Goal: Task Accomplishment & Management: Manage account settings

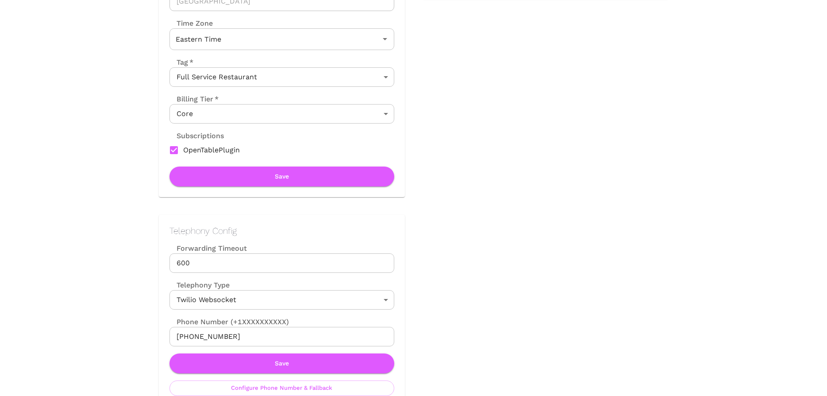
scroll to position [252, 0]
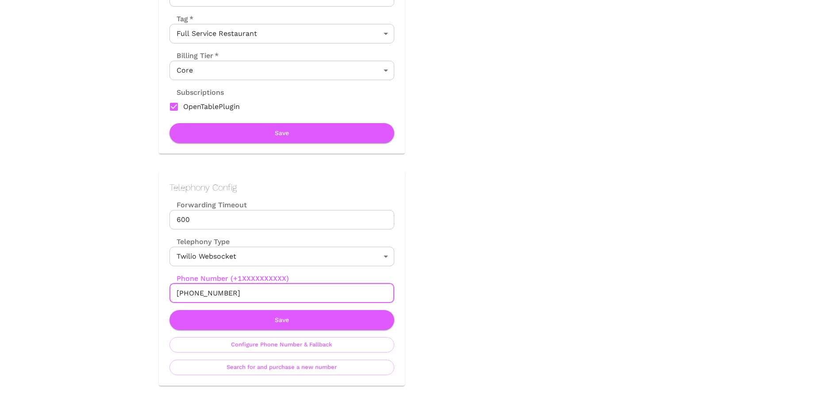
drag, startPoint x: 233, startPoint y: 293, endPoint x: 187, endPoint y: 292, distance: 46.0
click at [187, 292] on input "+12027936528" at bounding box center [282, 292] width 225 height 19
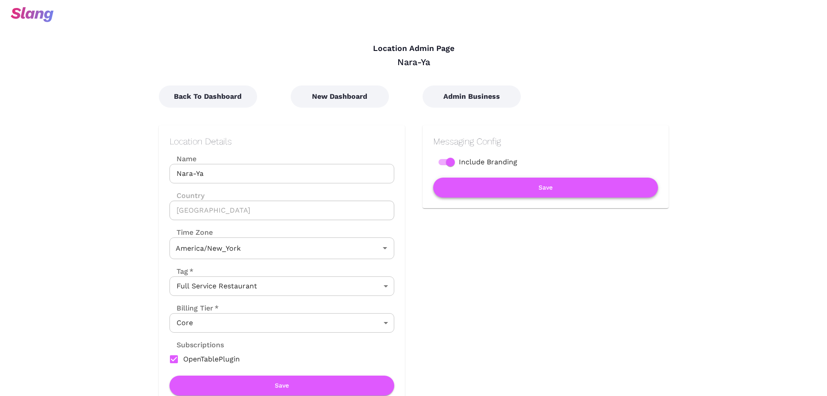
type input "Eastern Time"
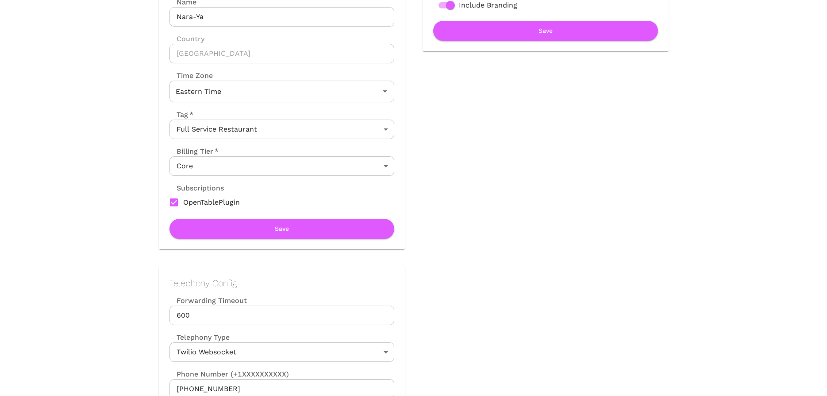
scroll to position [243, 0]
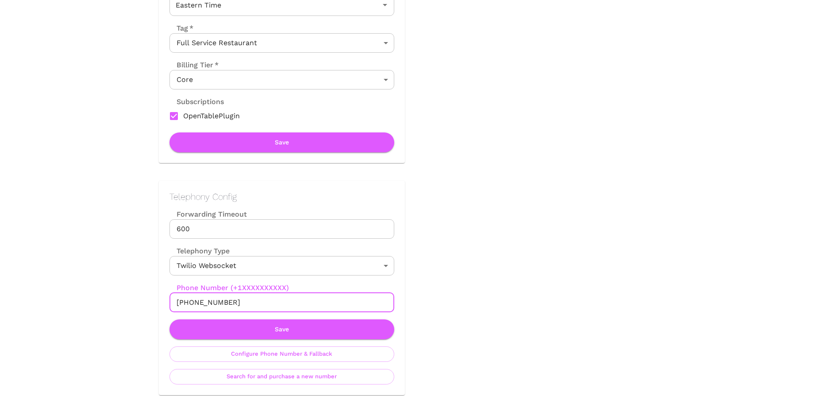
drag, startPoint x: 186, startPoint y: 302, endPoint x: 263, endPoint y: 302, distance: 77.9
click at [263, 302] on input "+12029681760" at bounding box center [282, 302] width 225 height 19
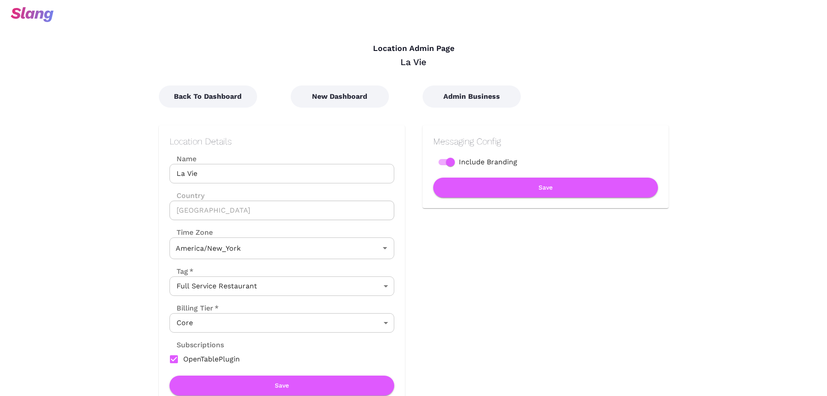
type input "Eastern Time"
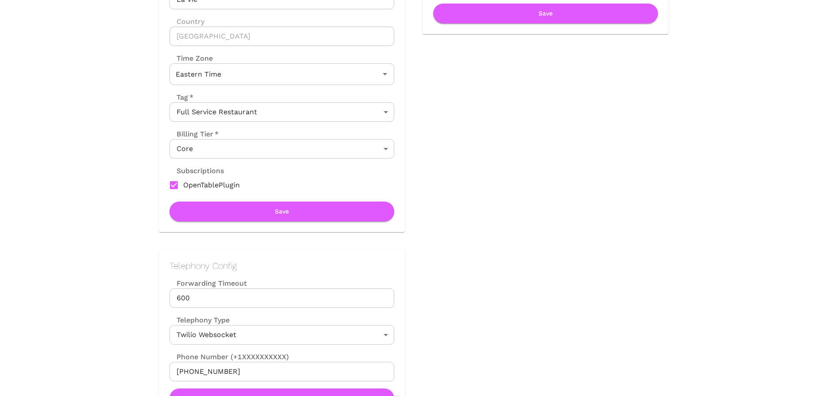
scroll to position [266, 0]
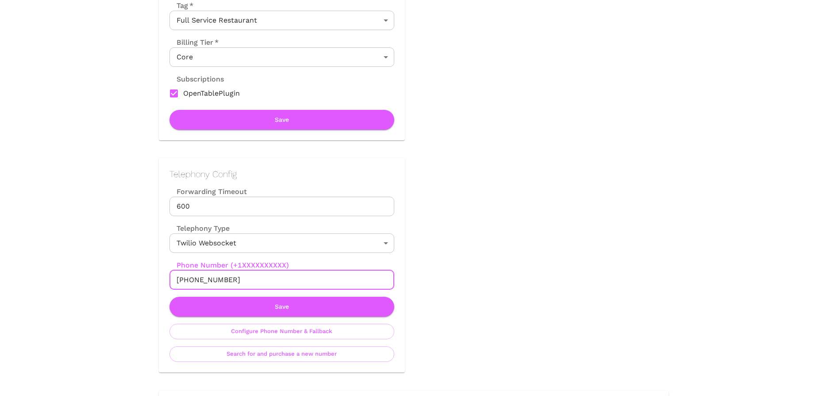
drag, startPoint x: 186, startPoint y: 280, endPoint x: 234, endPoint y: 280, distance: 48.3
click at [234, 280] on input "+12029914655" at bounding box center [282, 279] width 225 height 19
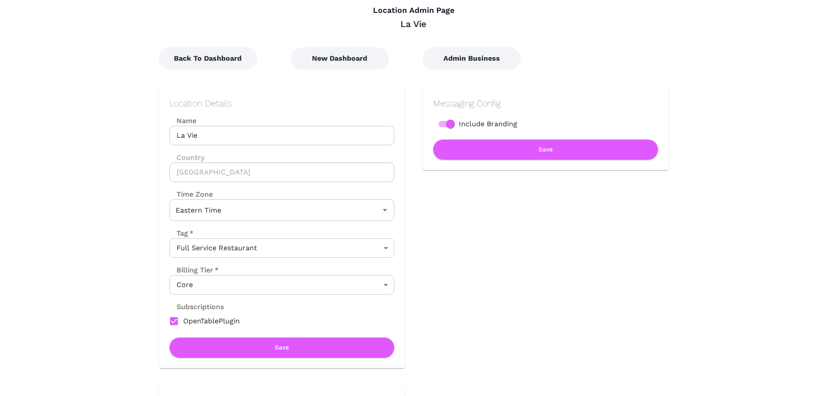
scroll to position [0, 0]
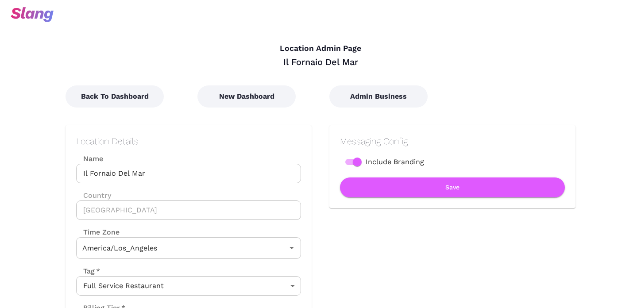
type input "Pacific Time"
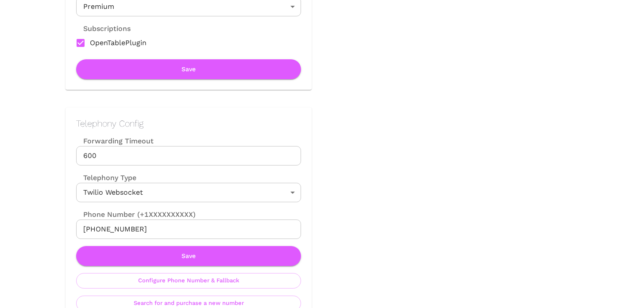
scroll to position [327, 0]
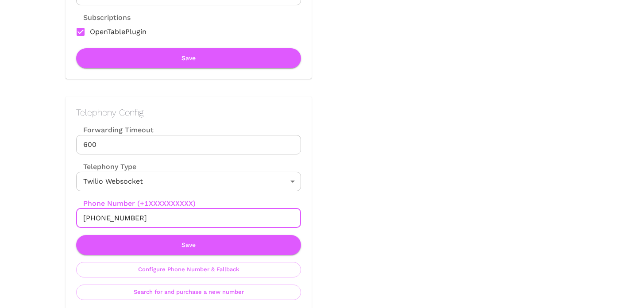
drag, startPoint x: 137, startPoint y: 219, endPoint x: 93, endPoint y: 216, distance: 43.5
click at [93, 216] on input "+18585047097" at bounding box center [188, 218] width 225 height 19
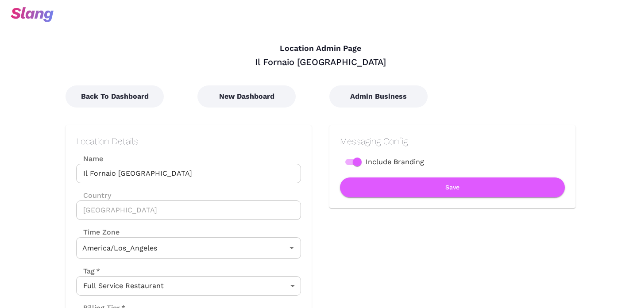
type input "Pacific Time"
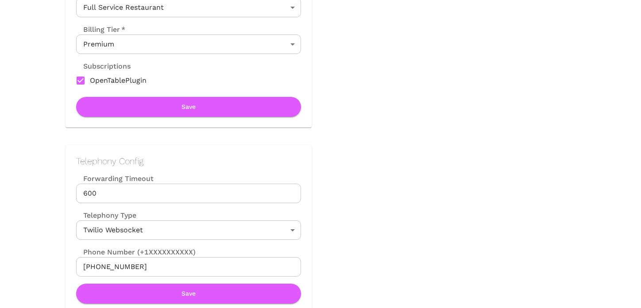
scroll to position [286, 0]
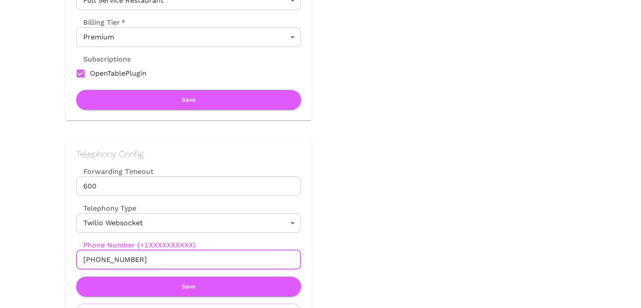
drag, startPoint x: 93, startPoint y: 260, endPoint x: 145, endPoint y: 260, distance: 52.2
click at [145, 260] on input "+18188732947" at bounding box center [188, 259] width 225 height 19
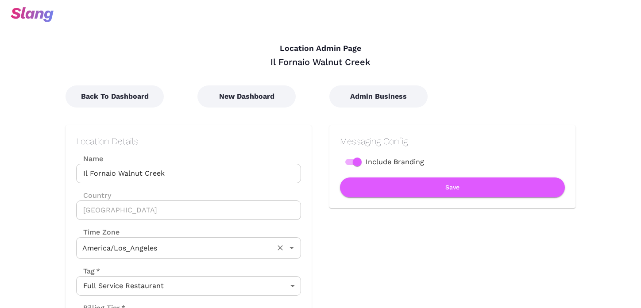
type input "Pacific Time"
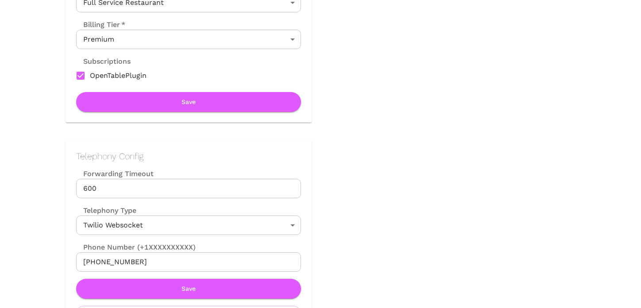
scroll to position [288, 0]
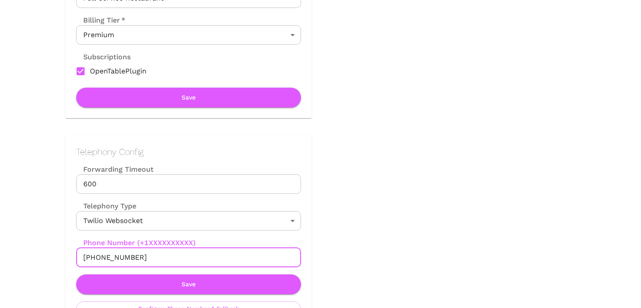
drag, startPoint x: 134, startPoint y: 258, endPoint x: 91, endPoint y: 257, distance: 42.9
click at [91, 257] on input "[PHONE_NUMBER]" at bounding box center [188, 257] width 225 height 19
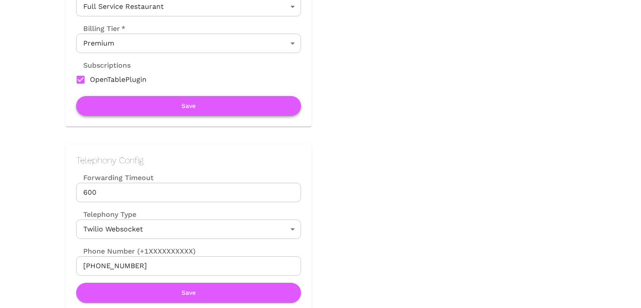
scroll to position [300, 0]
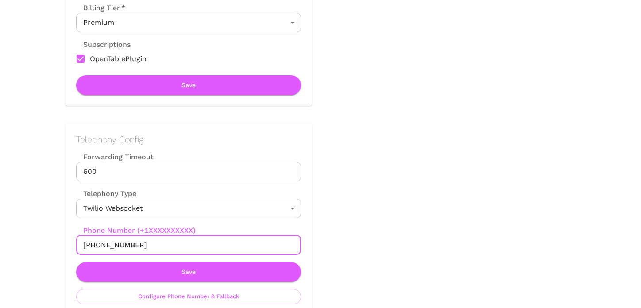
drag, startPoint x: 93, startPoint y: 246, endPoint x: 138, endPoint y: 246, distance: 44.7
click at [138, 246] on input "+16505358215" at bounding box center [188, 245] width 225 height 19
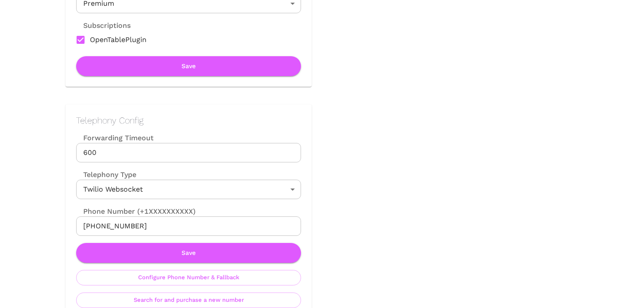
scroll to position [325, 0]
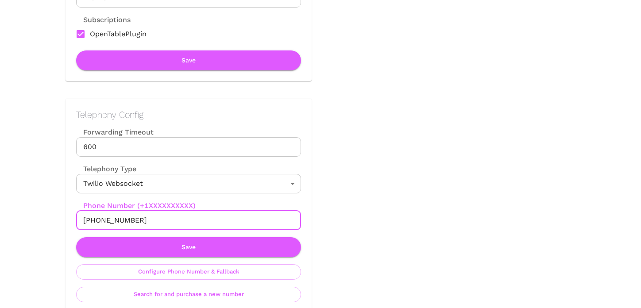
drag, startPoint x: 94, startPoint y: 220, endPoint x: 139, endPoint y: 220, distance: 44.3
click at [139, 220] on input "[PHONE_NUMBER]" at bounding box center [188, 220] width 225 height 19
drag, startPoint x: 139, startPoint y: 220, endPoint x: 109, endPoint y: 219, distance: 29.7
click at [109, 219] on input "[PHONE_NUMBER]" at bounding box center [188, 220] width 225 height 19
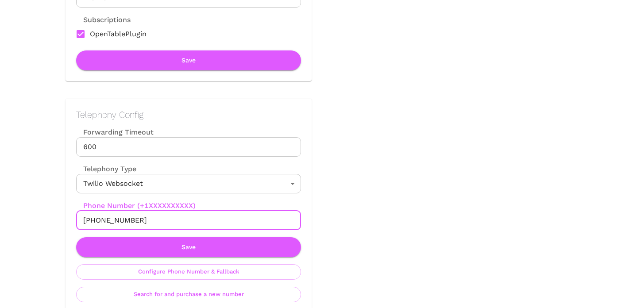
click at [109, 219] on input "[PHONE_NUMBER]" at bounding box center [188, 220] width 225 height 19
drag, startPoint x: 93, startPoint y: 220, endPoint x: 140, endPoint y: 220, distance: 46.9
click at [140, 220] on input "[PHONE_NUMBER]" at bounding box center [188, 220] width 225 height 19
